Goal: Information Seeking & Learning: Learn about a topic

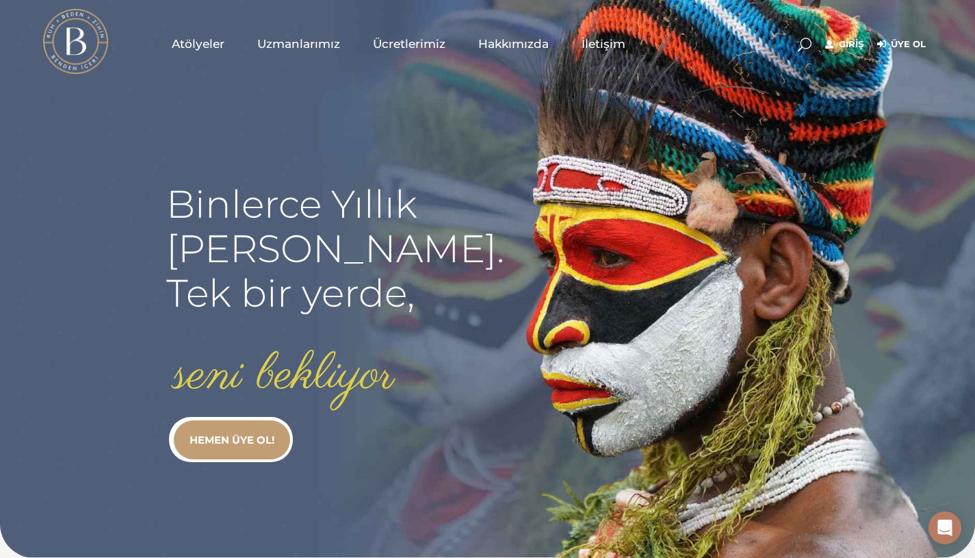
type input "[EMAIL_ADDRESS][DOMAIN_NAME]"
click at [845, 39] on link "Giriş" at bounding box center [844, 44] width 38 height 16
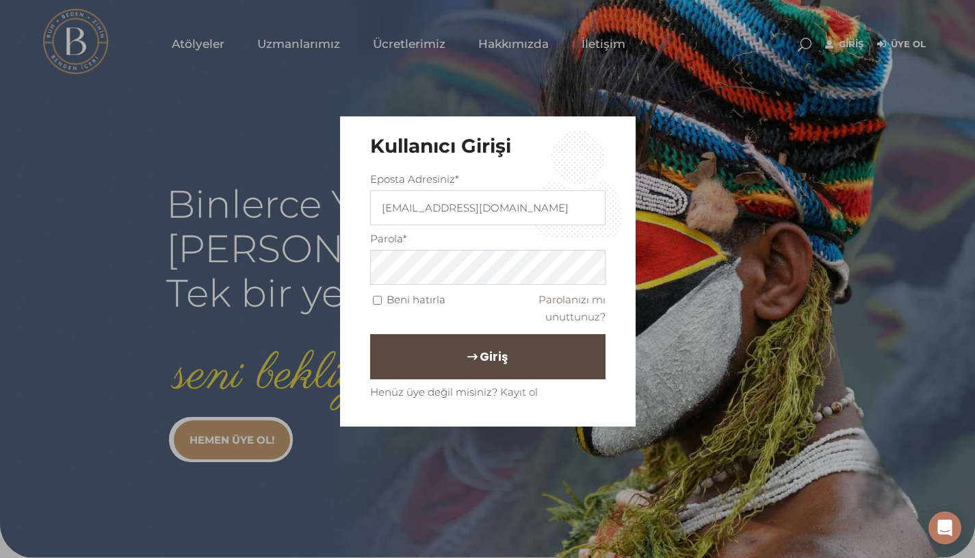
click at [528, 367] on button "Giriş" at bounding box center [487, 356] width 235 height 45
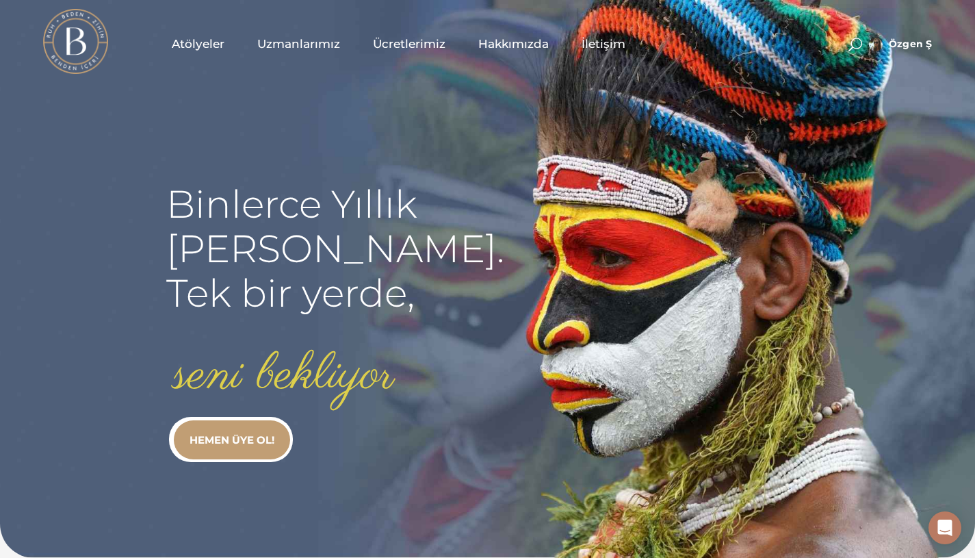
click at [304, 44] on span "Uzmanlarımız" at bounding box center [298, 44] width 83 height 16
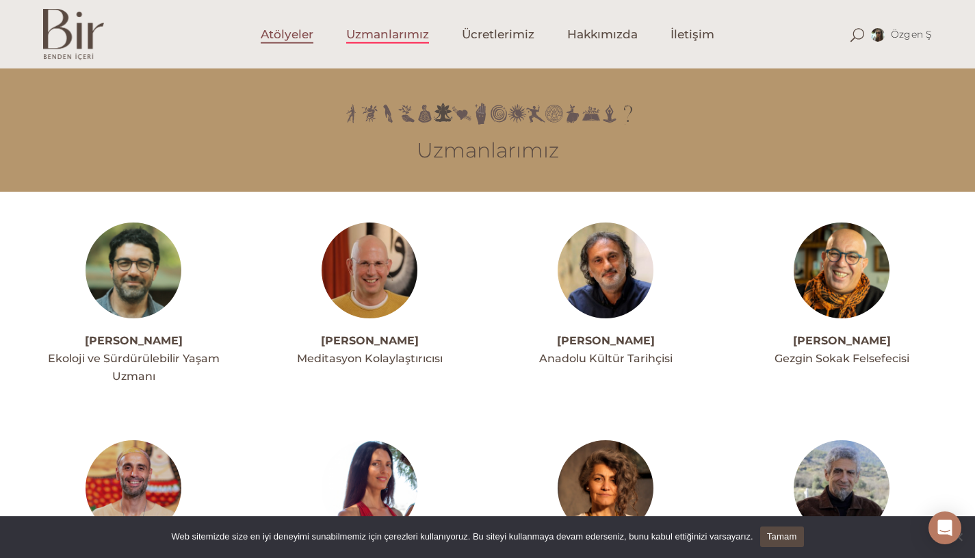
click at [293, 29] on span "Atölyeler" at bounding box center [287, 35] width 53 height 16
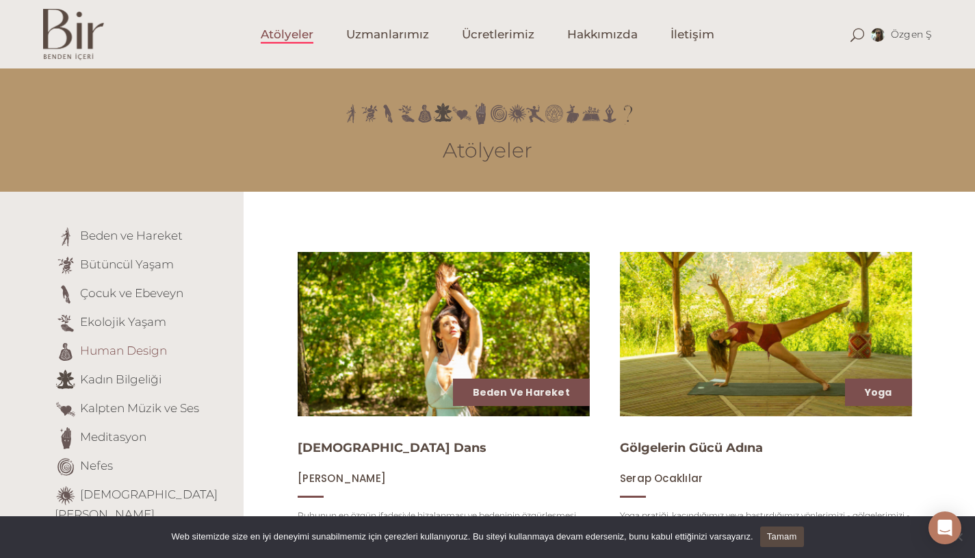
click at [129, 352] on link "Human Design" at bounding box center [123, 350] width 87 height 14
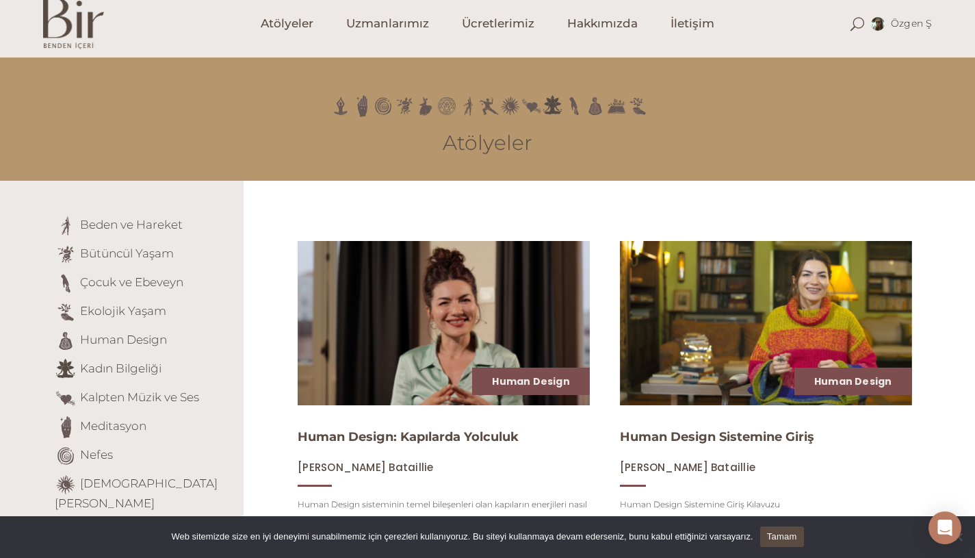
scroll to position [142, 0]
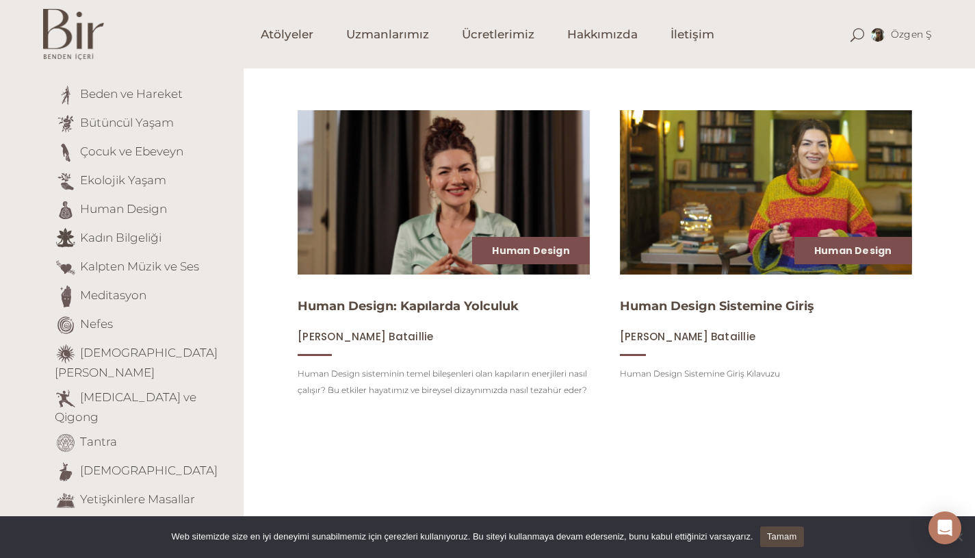
click at [523, 213] on img at bounding box center [443, 191] width 300 height 169
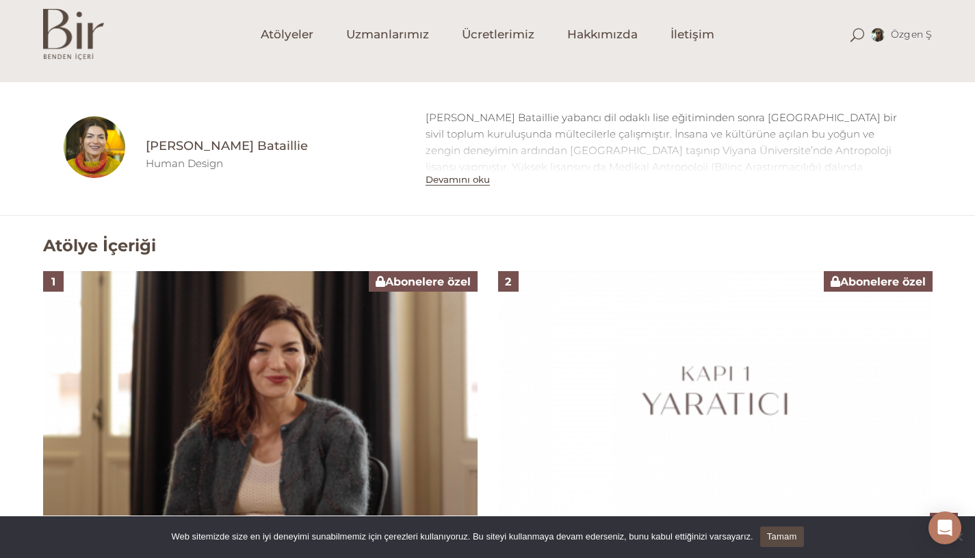
scroll to position [386, 0]
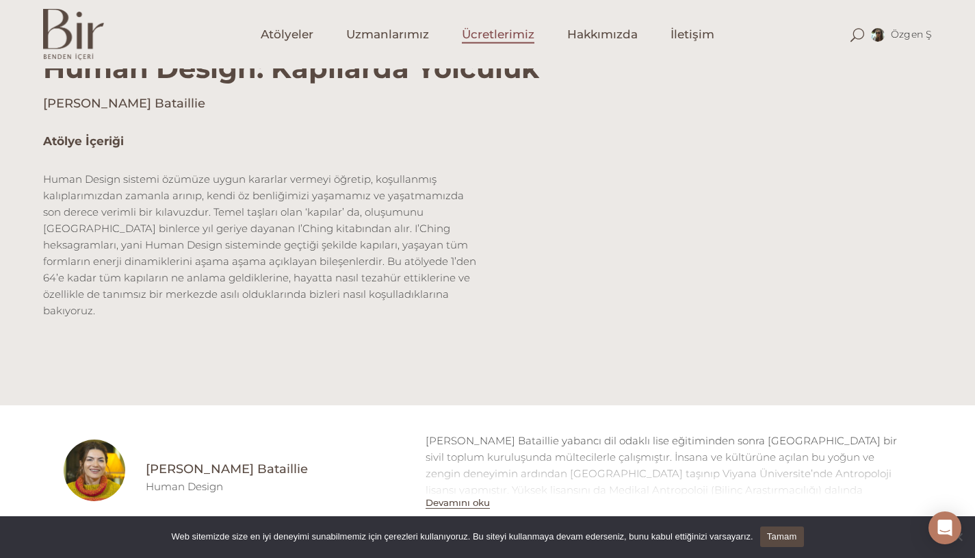
click at [506, 40] on span "Ücretlerimiz" at bounding box center [498, 35] width 73 height 16
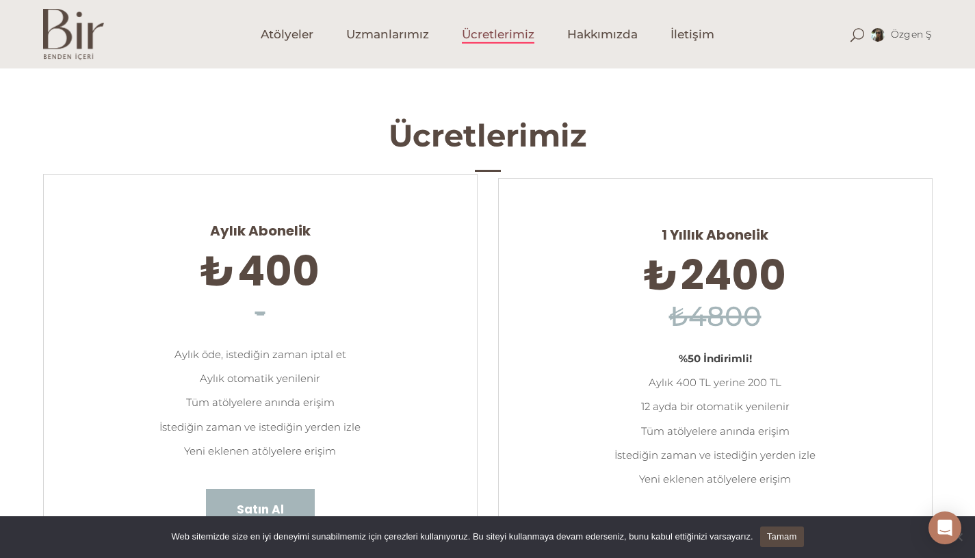
scroll to position [151, 0]
